Goal: Obtain resource: Download file/media

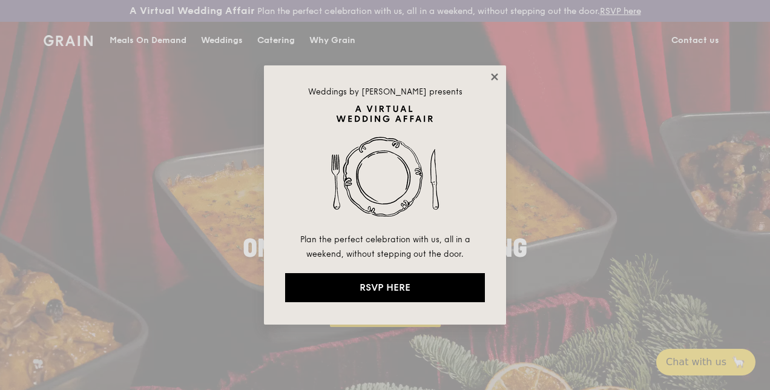
click at [496, 80] on icon at bounding box center [494, 76] width 11 height 11
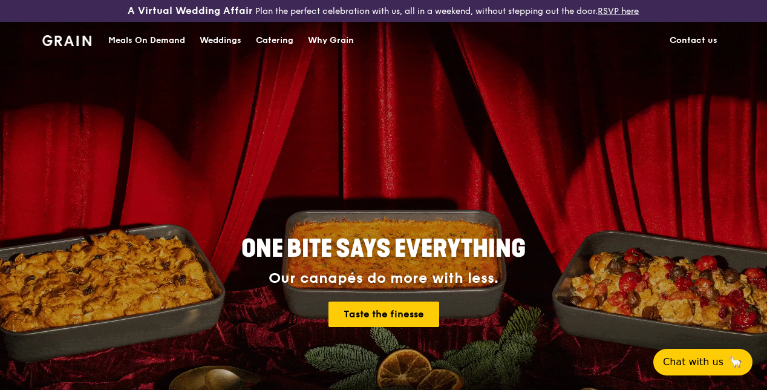
click at [283, 51] on div "Catering" at bounding box center [275, 40] width 38 height 36
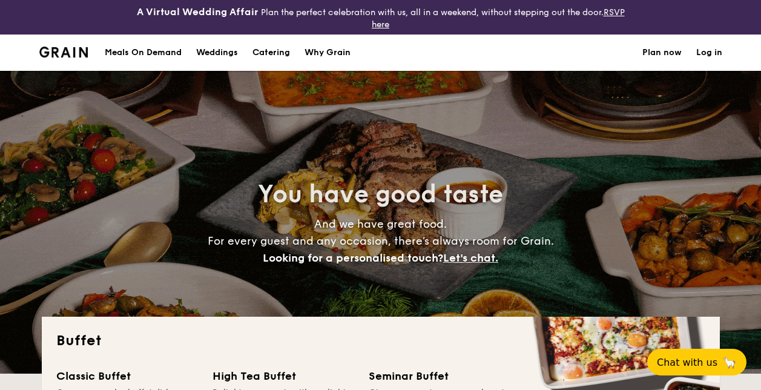
select select
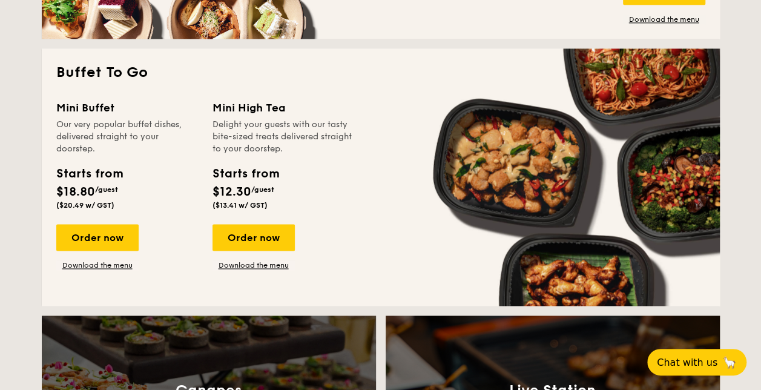
scroll to position [787, 0]
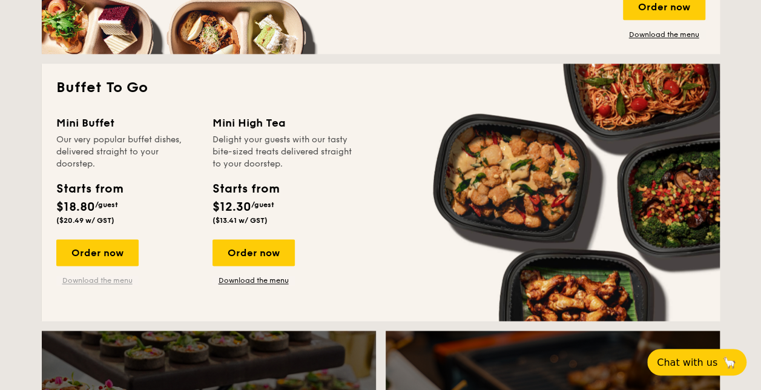
click at [110, 281] on link "Download the menu" at bounding box center [97, 280] width 82 height 10
